Goal: Information Seeking & Learning: Understand process/instructions

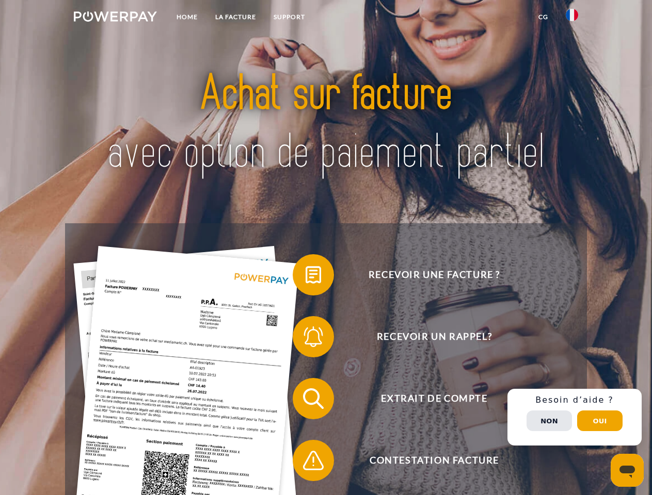
click at [115, 18] on img at bounding box center [115, 16] width 83 height 10
click at [572, 18] on img at bounding box center [571, 15] width 12 height 12
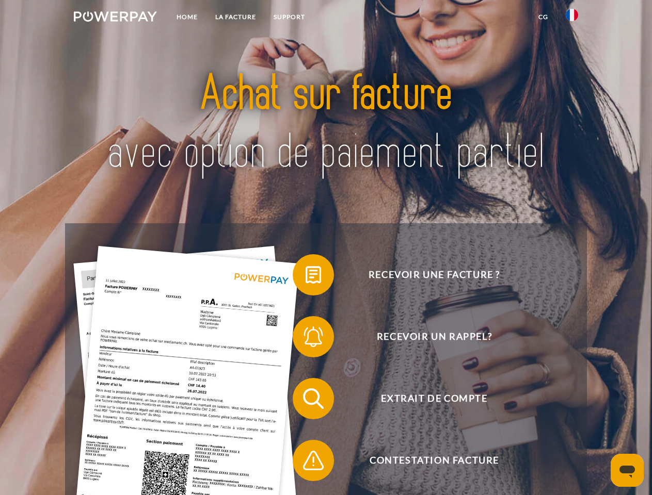
click at [543, 17] on link "CG" at bounding box center [542, 17] width 27 height 19
click at [305, 277] on span at bounding box center [298, 275] width 52 height 52
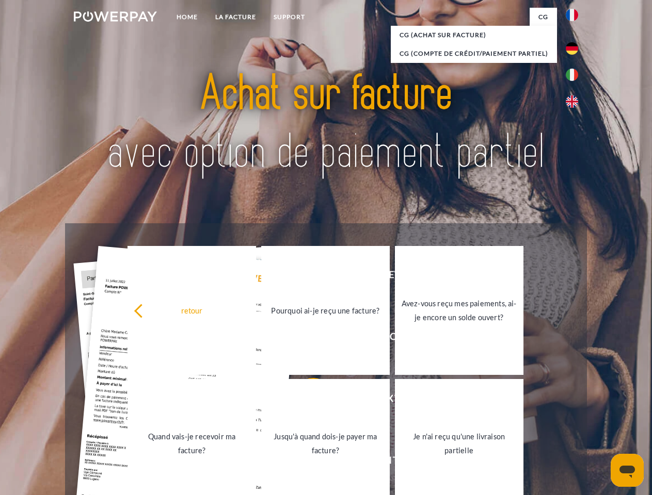
click at [305, 339] on div "Recevoir une facture ? Recevoir un rappel? Extrait de compte retour" at bounding box center [325, 429] width 521 height 413
click at [305, 401] on link "Jusqu'à quand dois-je payer ma facture?" at bounding box center [325, 443] width 128 height 129
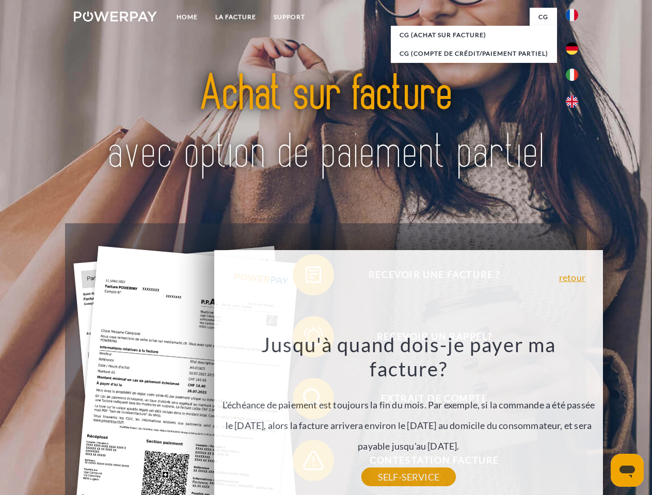
click at [305, 463] on div "Recevoir une facture ? Recevoir un rappel? Extrait de compte retour" at bounding box center [325, 429] width 521 height 413
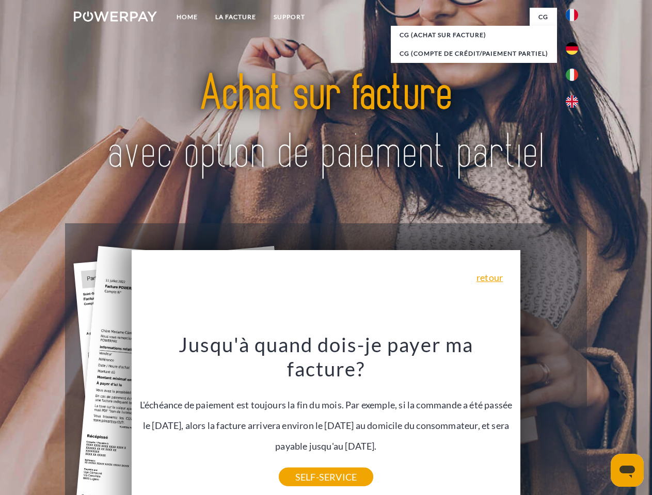
click at [574, 417] on div "Recevoir une facture ? Recevoir un rappel? Extrait de compte retour" at bounding box center [325, 429] width 521 height 413
click at [549, 419] on span "Extrait de compte" at bounding box center [433, 398] width 253 height 41
click at [599, 421] on header "Home LA FACTURE Support" at bounding box center [326, 356] width 652 height 712
